Goal: Check status: Check status

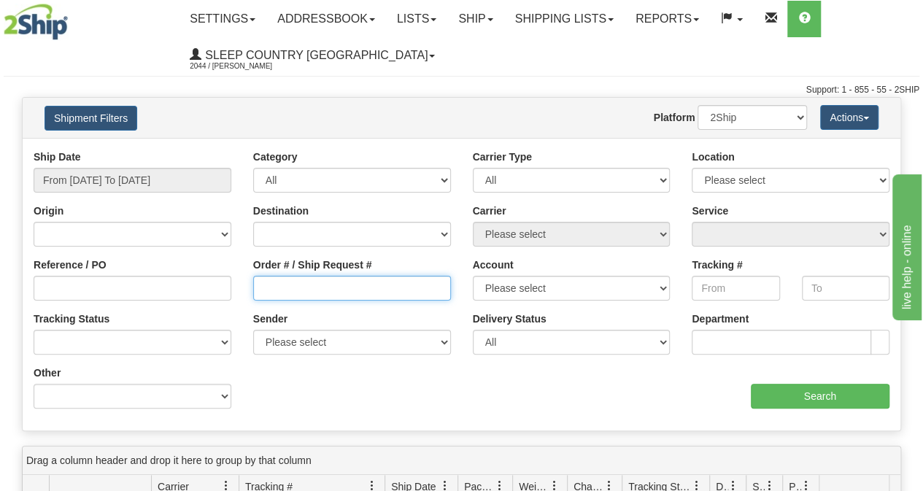
click at [258, 291] on input "Order # / Ship Request #" at bounding box center [352, 288] width 198 height 25
paste input "9000H566662"
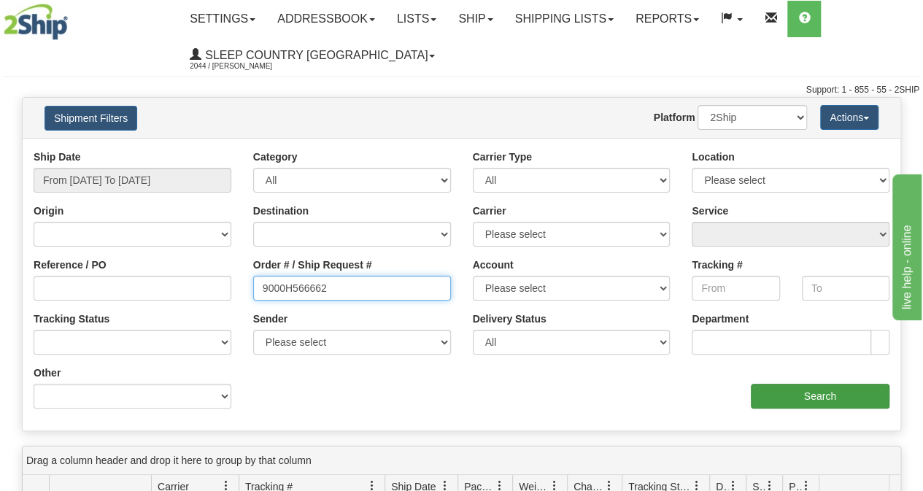
type input "9000H566662"
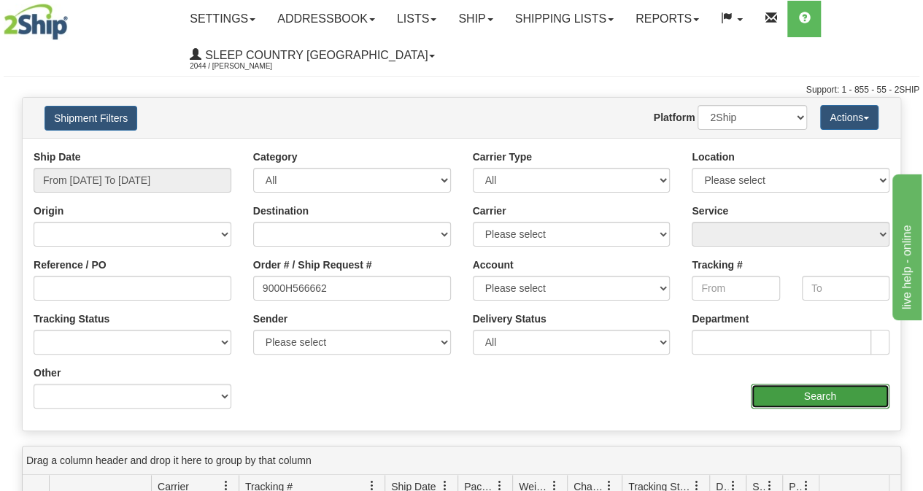
click at [847, 404] on input "Search" at bounding box center [820, 396] width 139 height 25
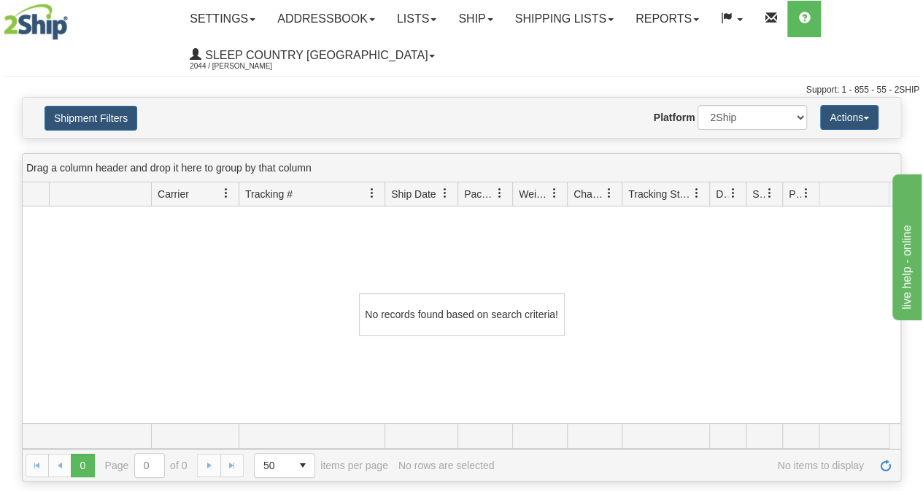
click at [557, 475] on div "0 Page 0 of 0 50 25 50 100 500 1000 items per page No items to display No rows …" at bounding box center [462, 465] width 878 height 31
click at [614, 18] on span at bounding box center [611, 19] width 6 height 3
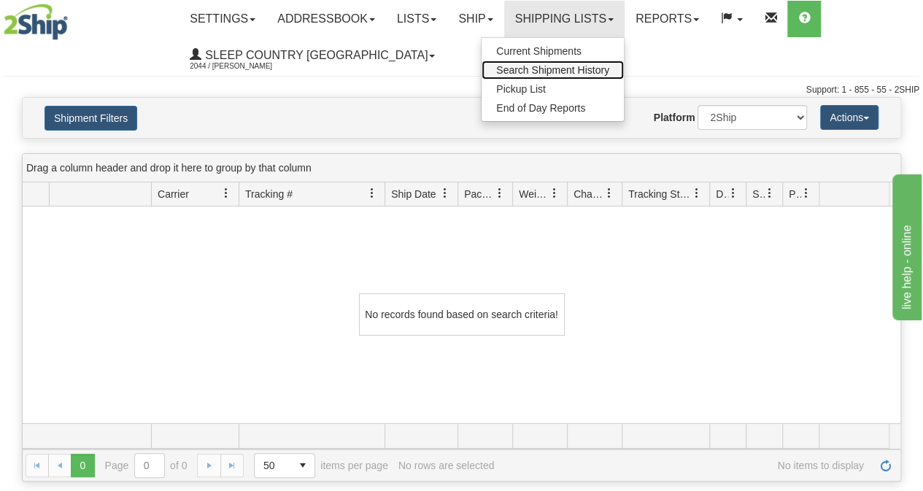
click at [555, 68] on span "Search Shipment History" at bounding box center [552, 70] width 113 height 12
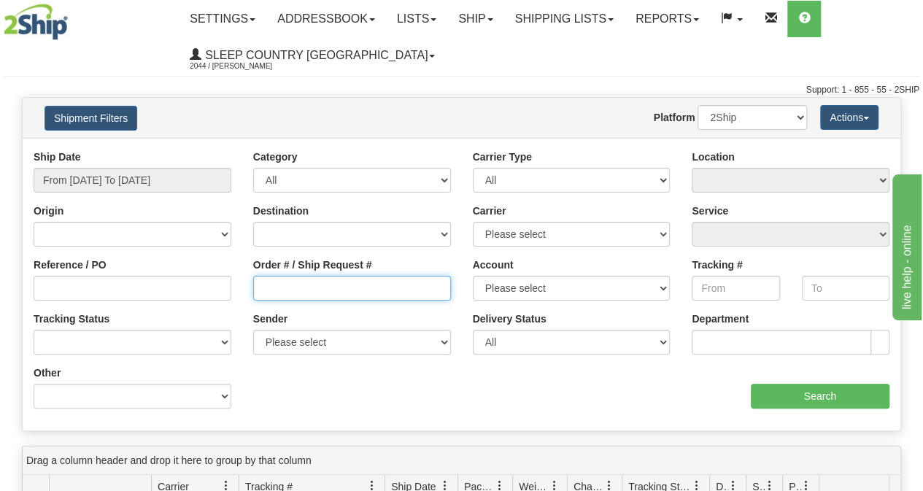
click at [272, 285] on input "Order # / Ship Request #" at bounding box center [352, 288] width 198 height 25
paste input "9000H566662"
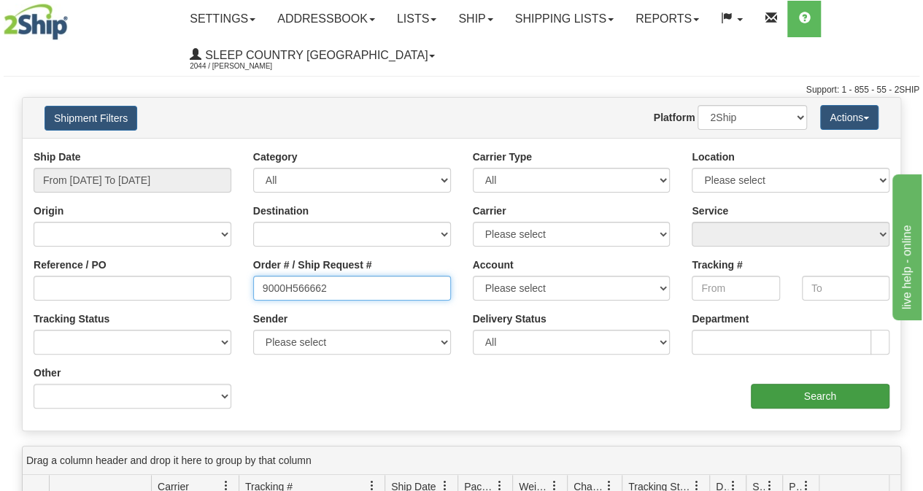
type input "9000H566662"
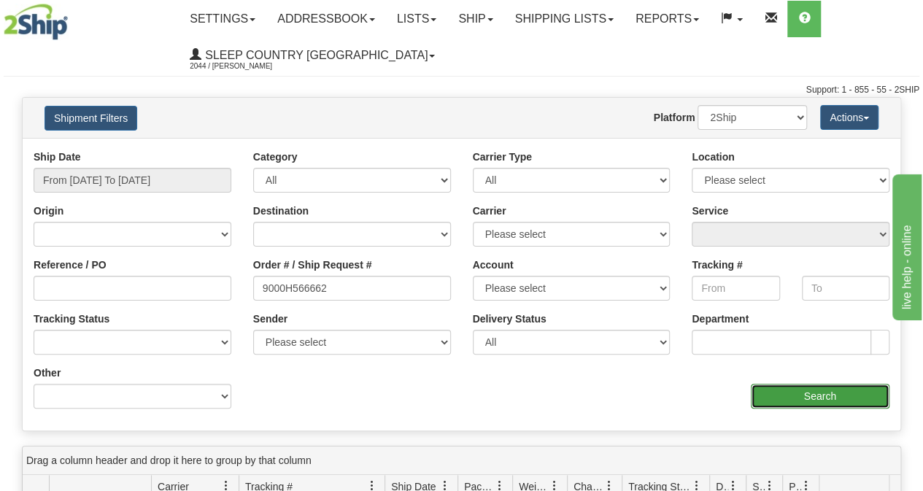
click at [808, 389] on input "Search" at bounding box center [820, 396] width 139 height 25
